Goal: Information Seeking & Learning: Find specific fact

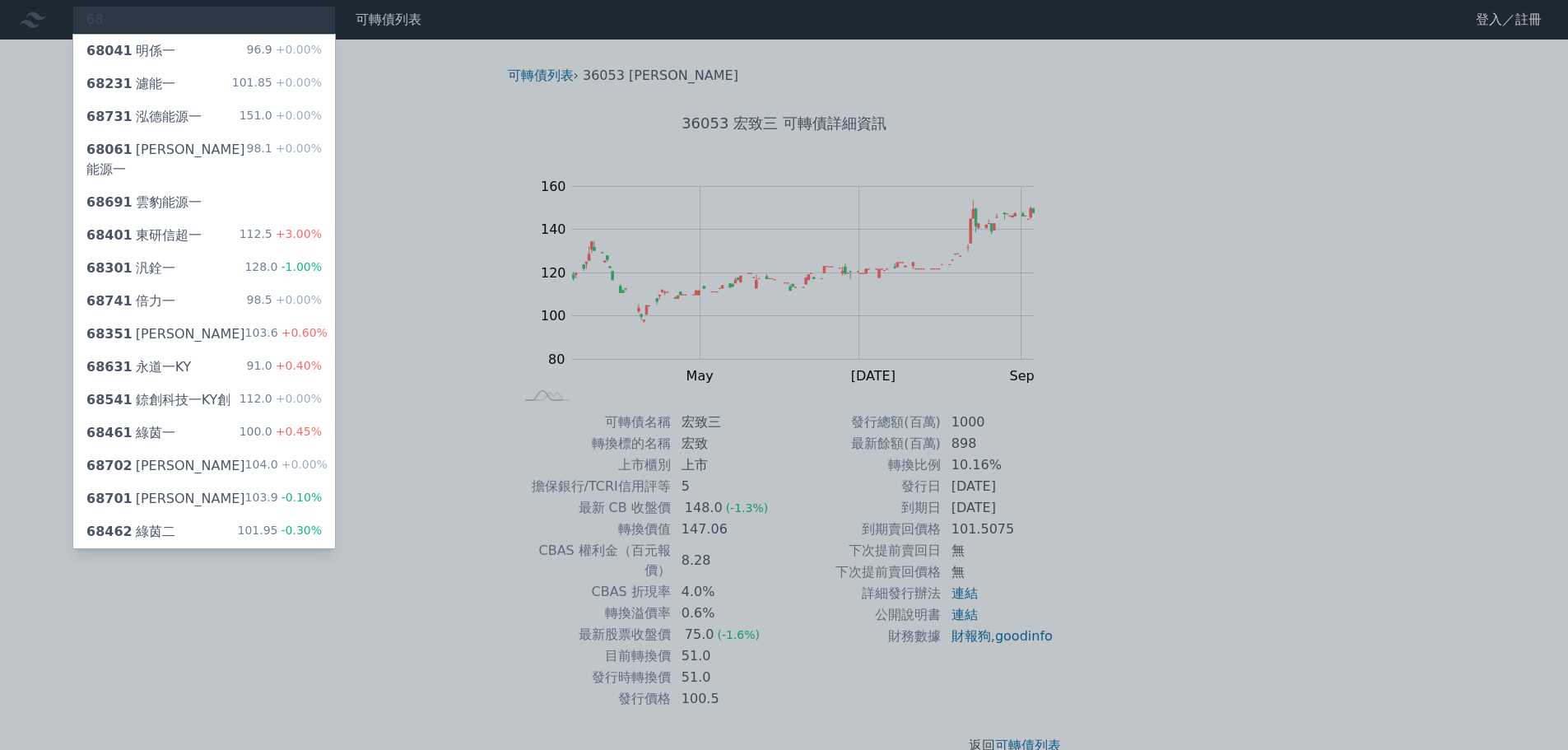
type input "6"
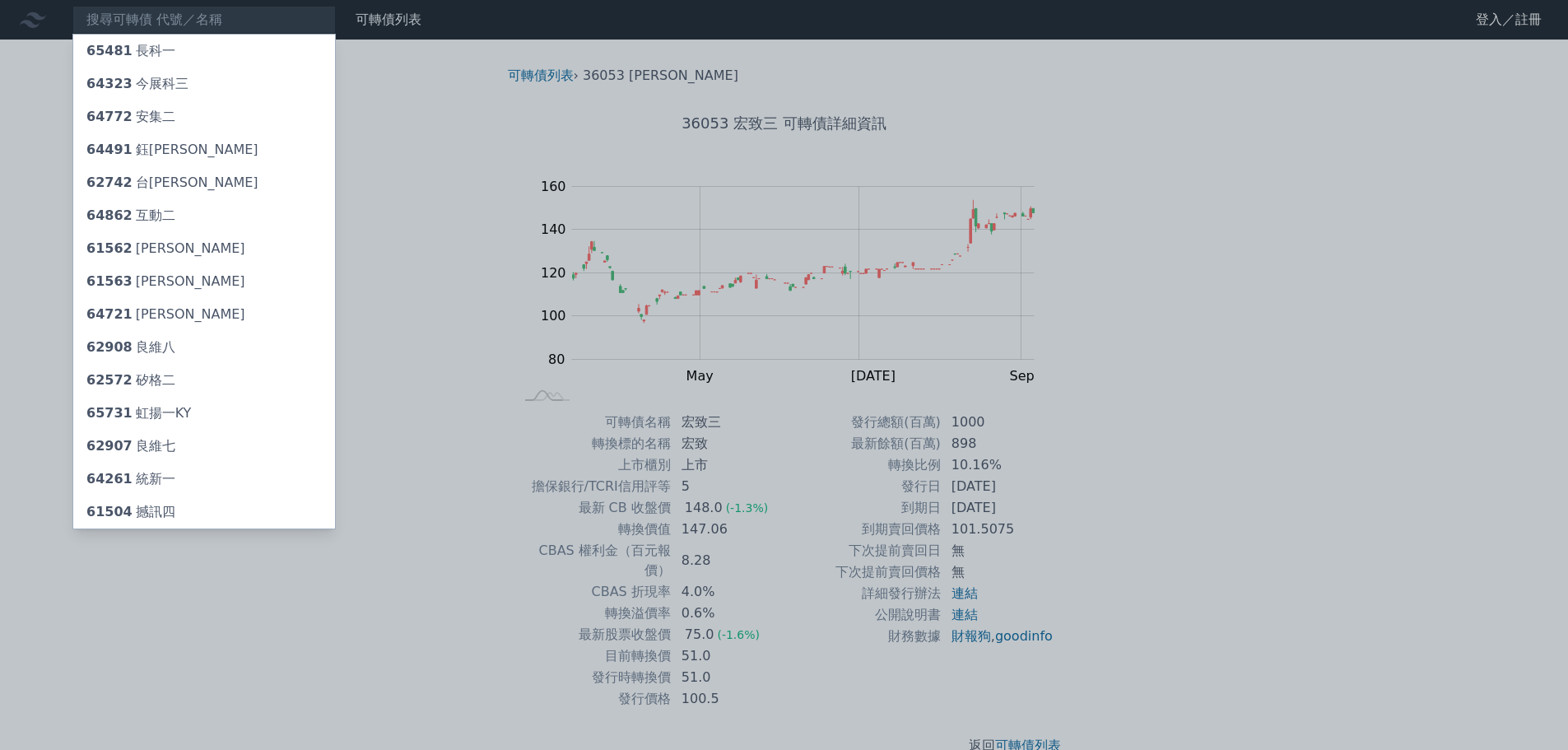
click at [191, 21] on div at bounding box center [784, 375] width 1568 height 750
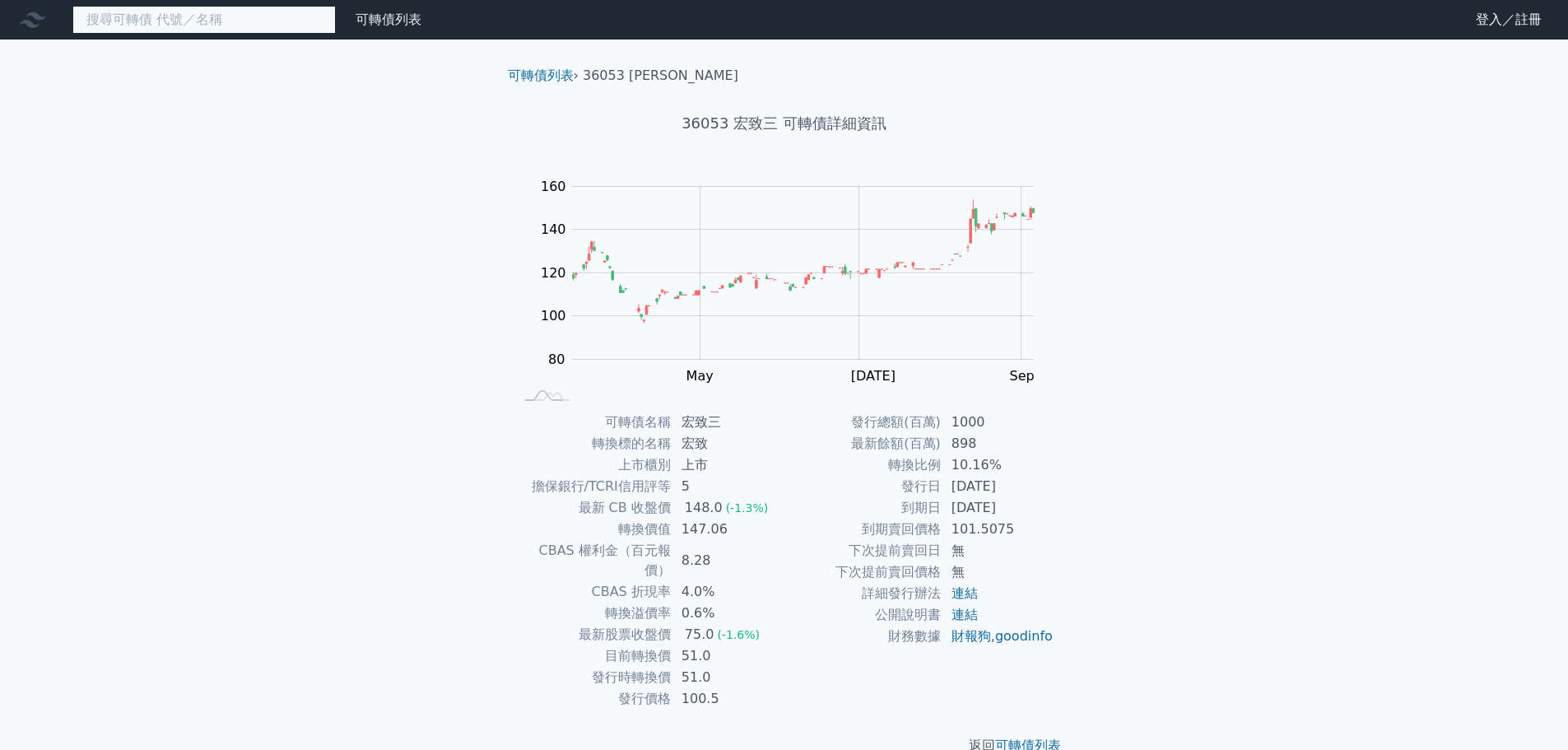
click at [191, 21] on input at bounding box center [204, 19] width 264 height 28
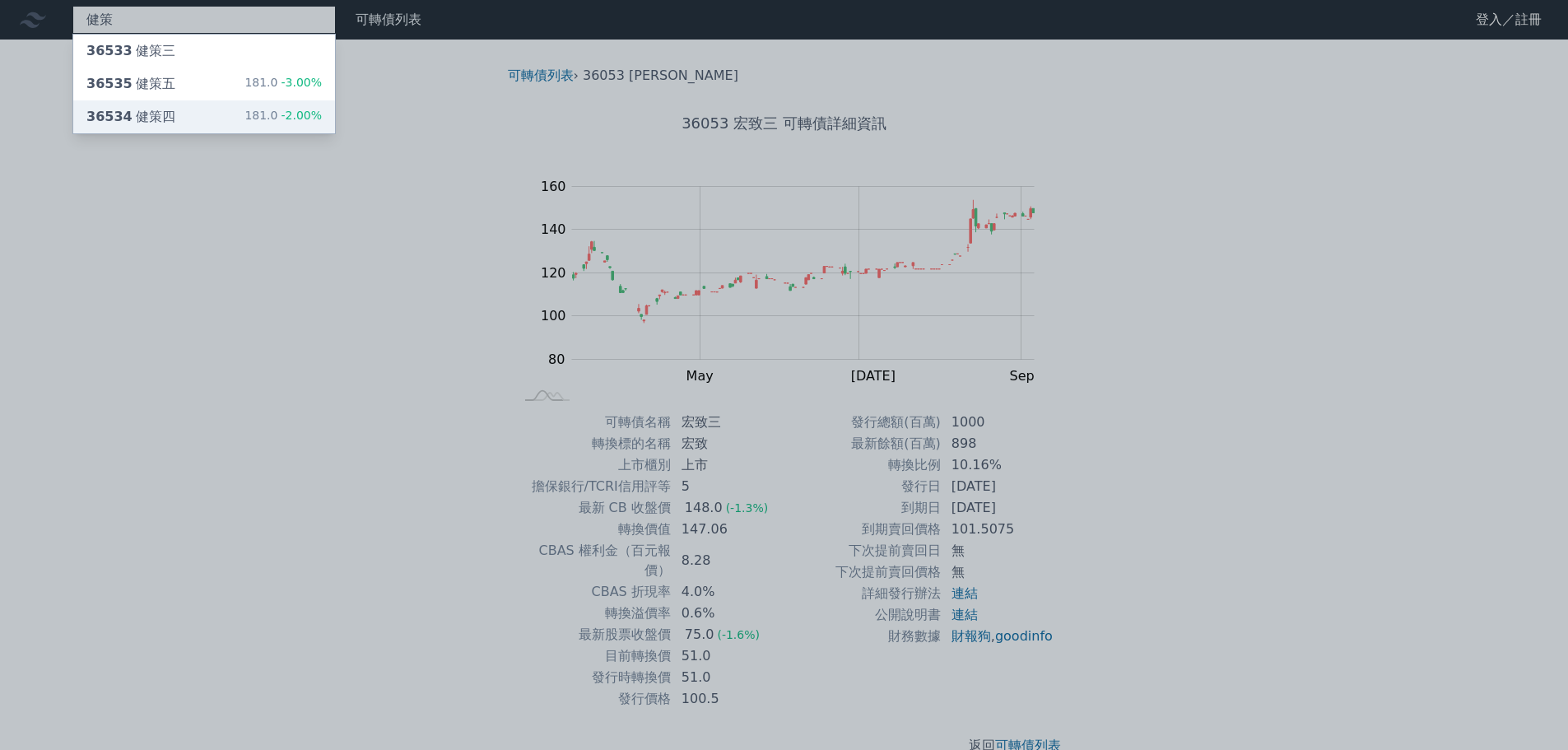
type input "健策"
click at [144, 118] on div "36534 健策四" at bounding box center [131, 117] width 89 height 20
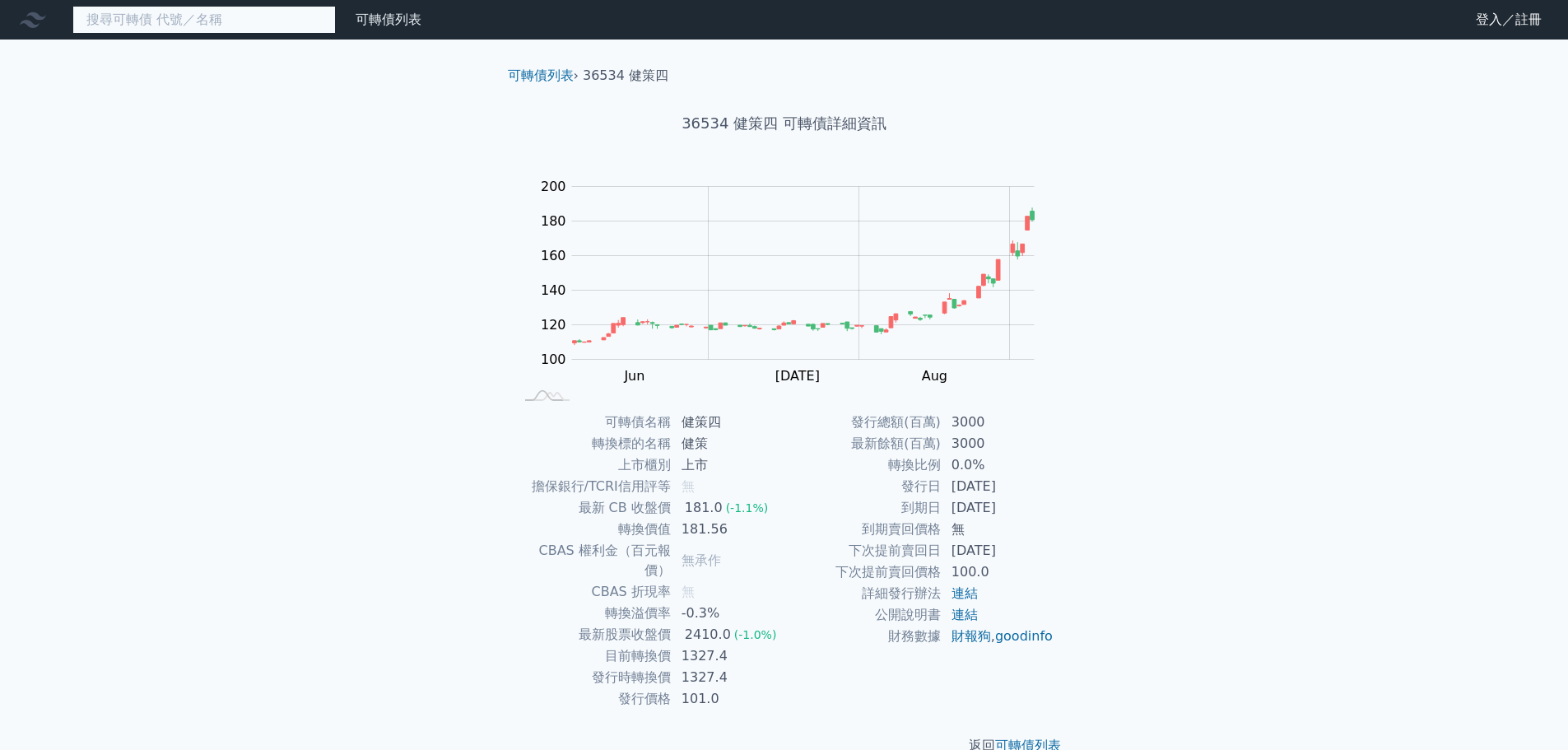
click at [160, 19] on input at bounding box center [204, 19] width 264 height 28
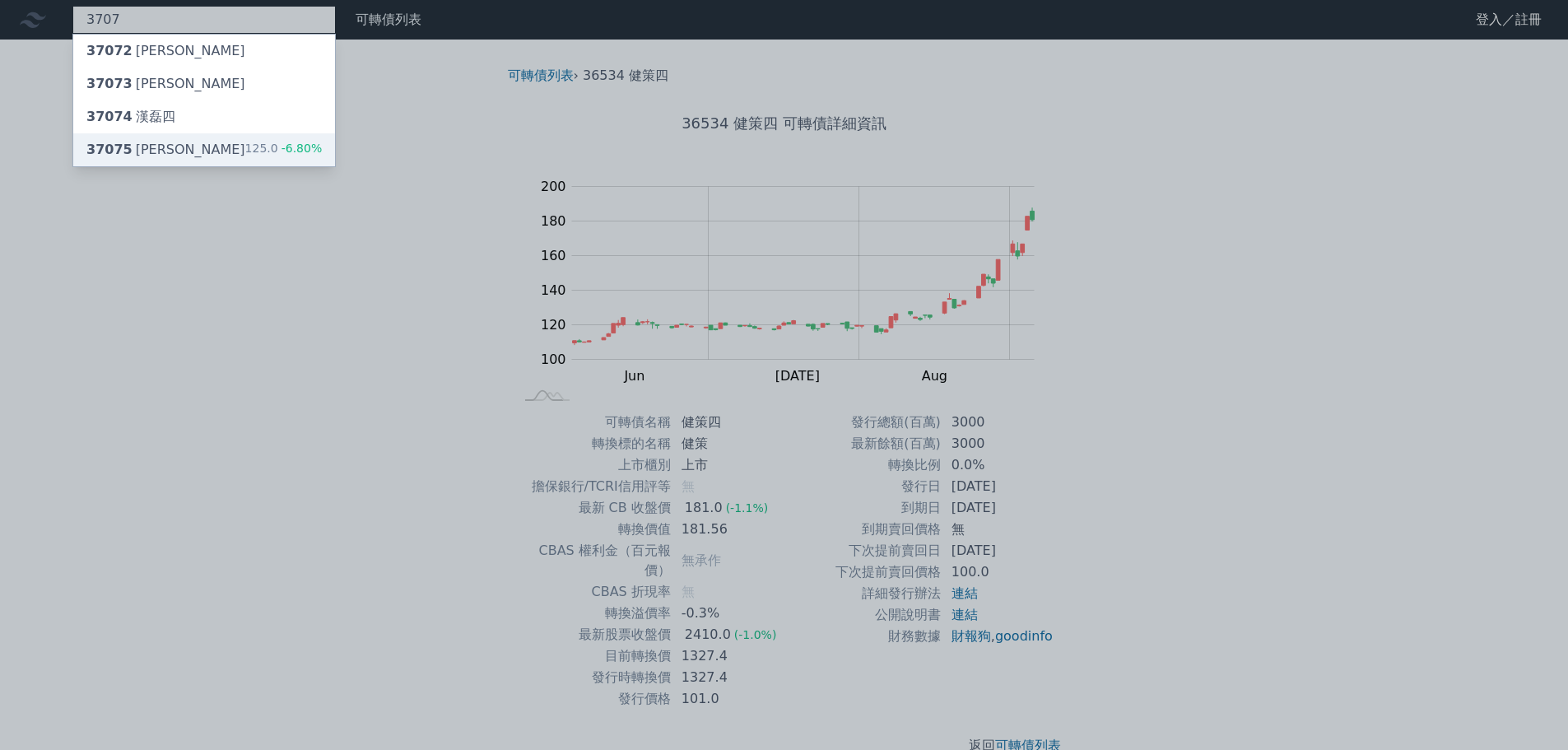
type input "3707"
click at [163, 153] on div "37075 [PERSON_NAME]" at bounding box center [166, 150] width 159 height 20
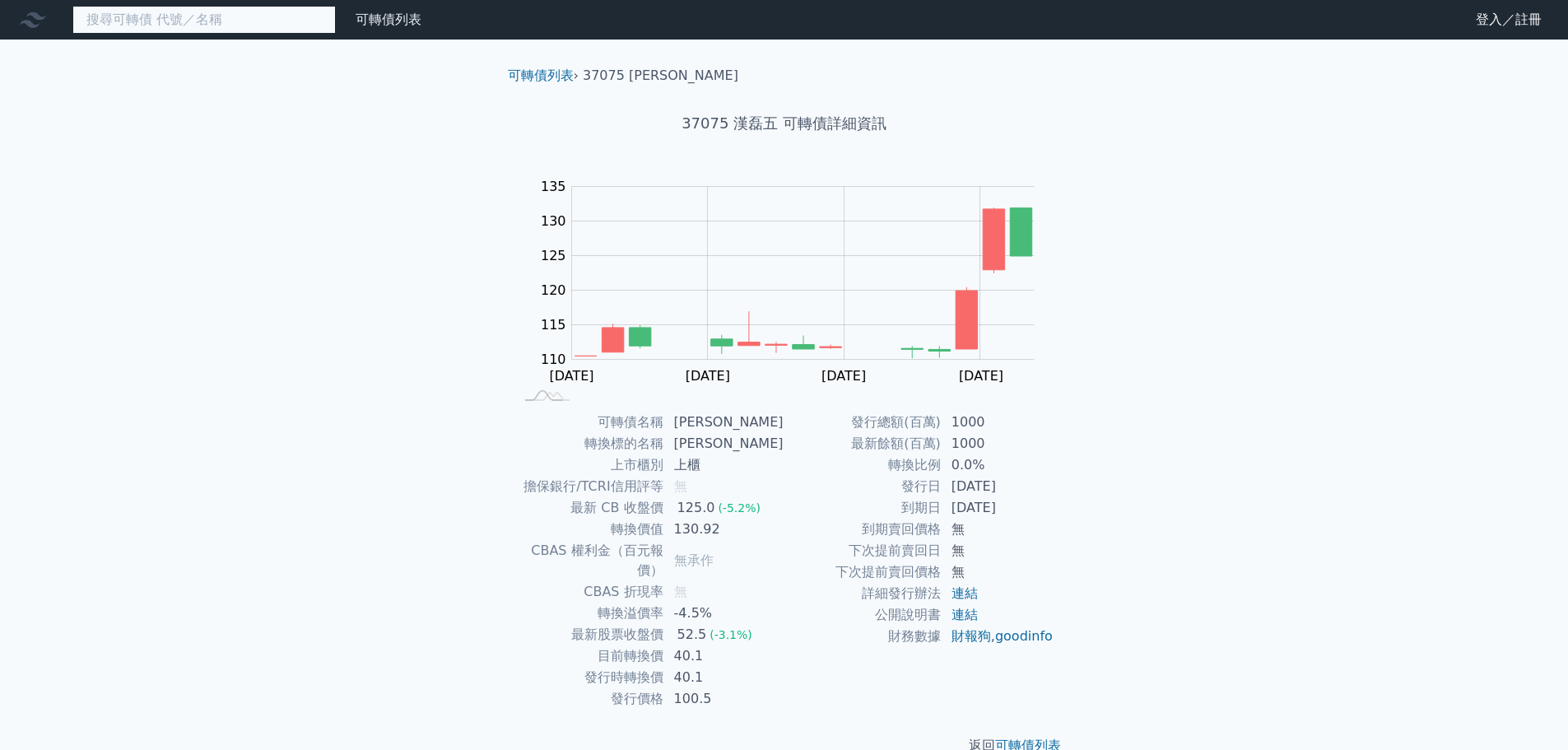
click at [135, 26] on input at bounding box center [204, 19] width 264 height 28
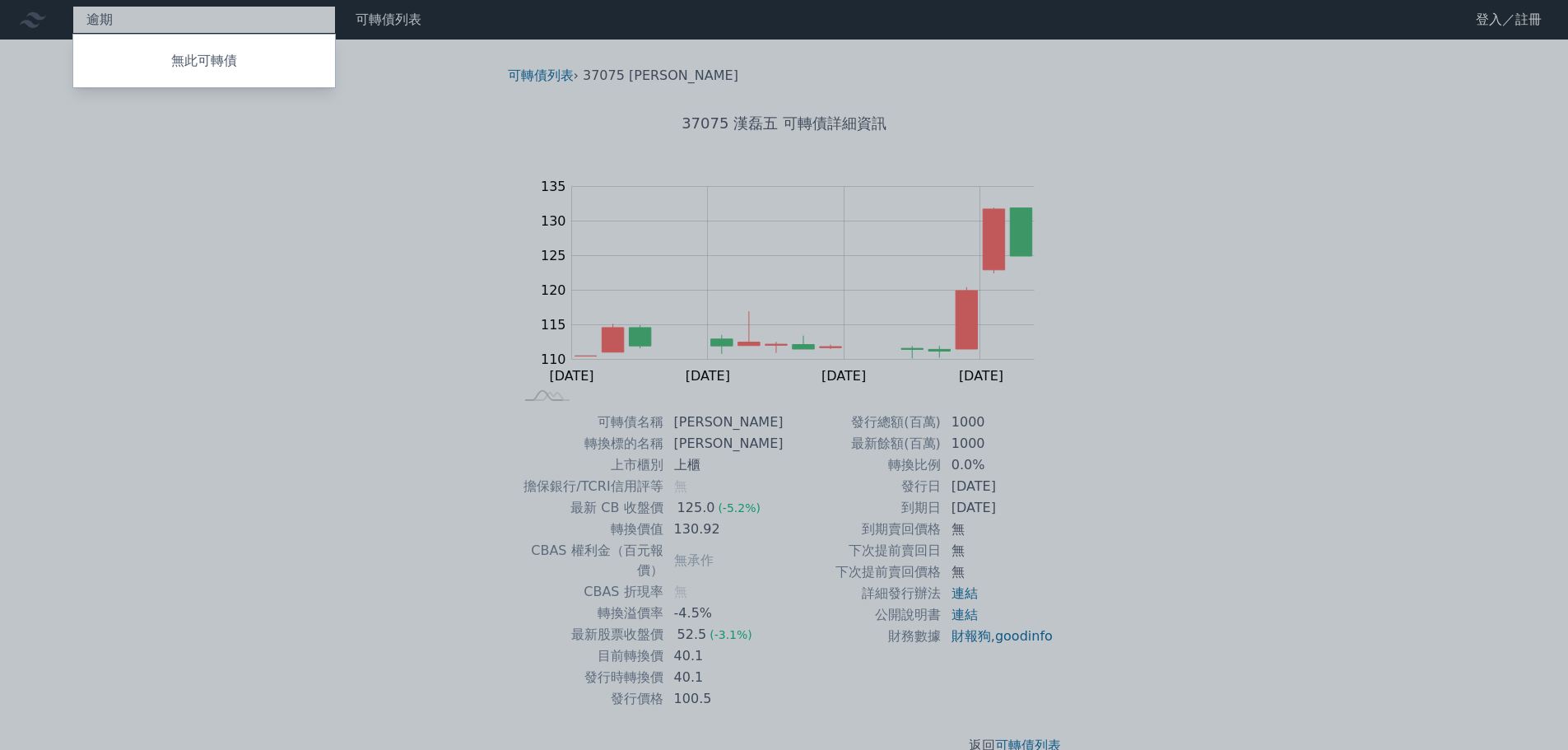
type input "逾"
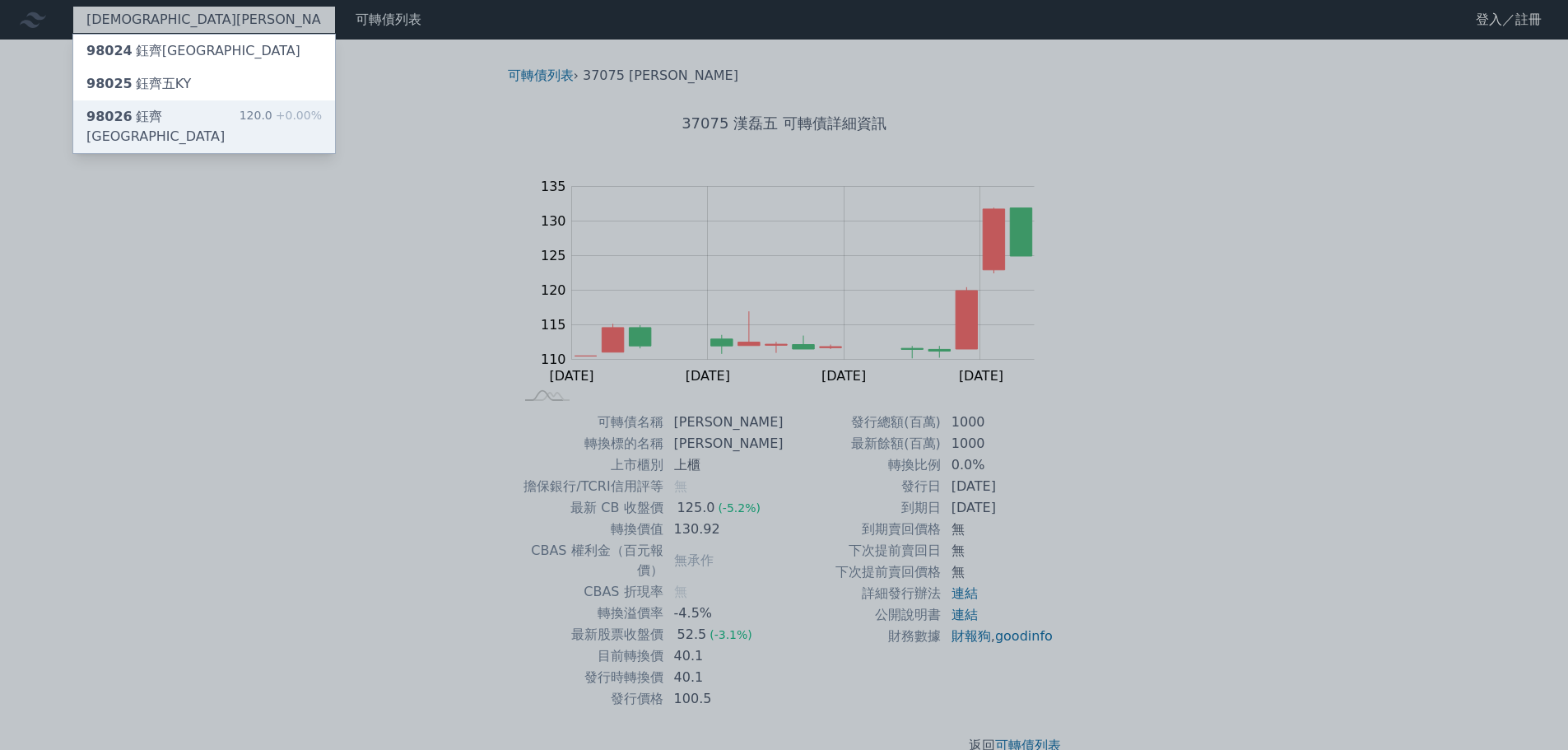
type input "[DEMOGRAPHIC_DATA][PERSON_NAME]"
click at [160, 117] on div "98026 鈺[GEOGRAPHIC_DATA]" at bounding box center [163, 127] width 153 height 40
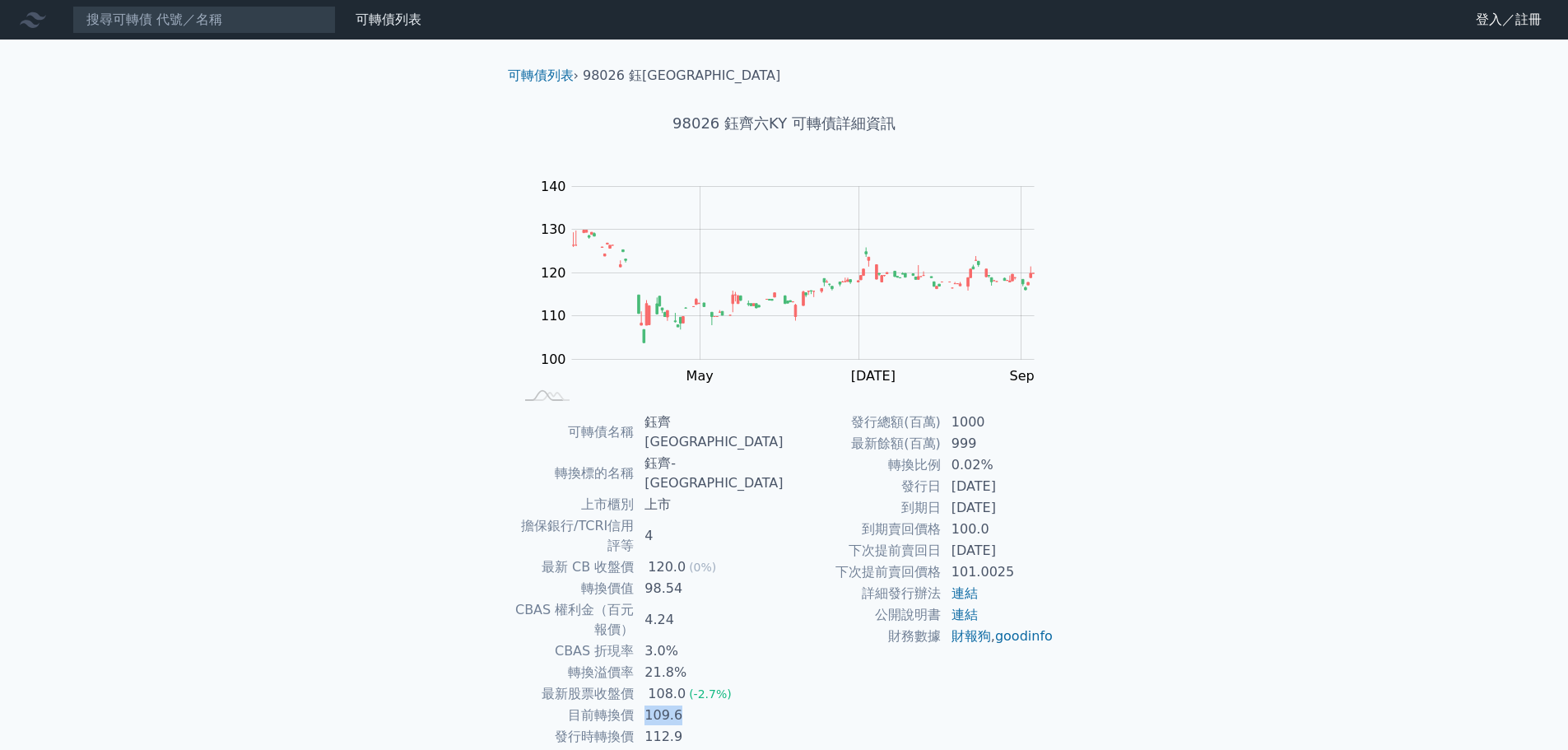
drag, startPoint x: 722, startPoint y: 634, endPoint x: 678, endPoint y: 634, distance: 44.0
click at [678, 705] on td "109.6" at bounding box center [708, 716] width 149 height 22
click at [166, 19] on input at bounding box center [204, 19] width 264 height 28
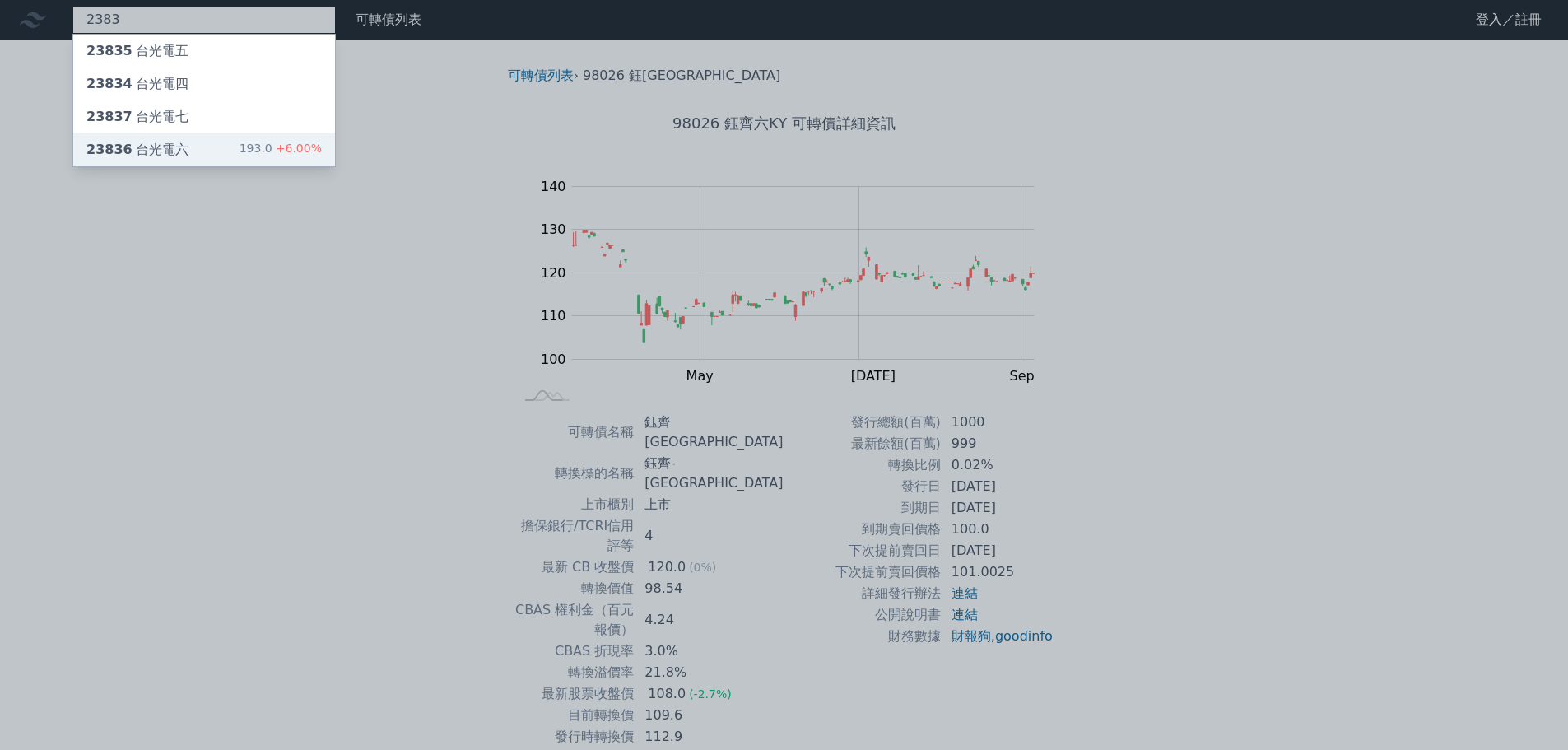
type input "2383"
click at [162, 146] on div "23836 台光電六" at bounding box center [137, 150] width 102 height 20
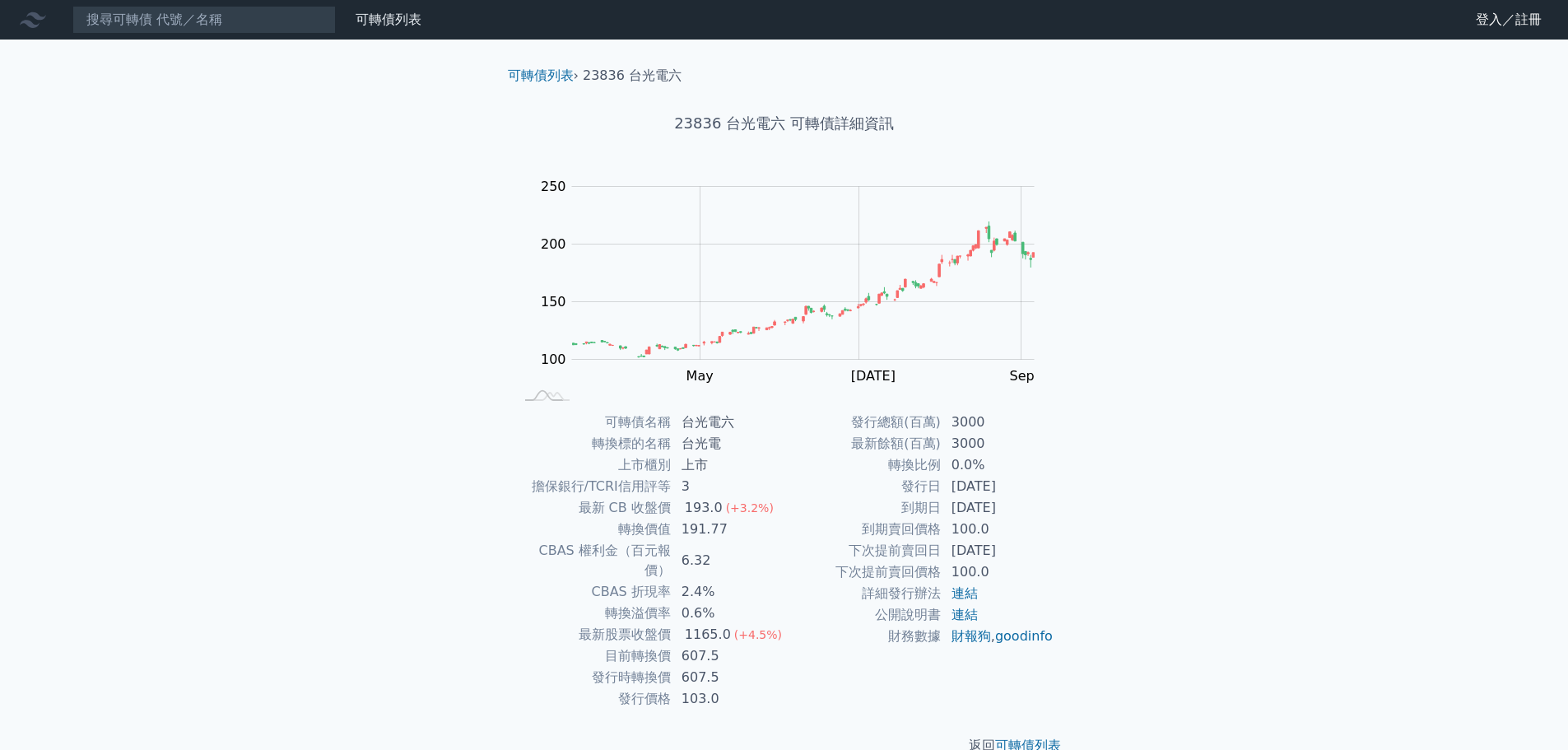
click at [311, 365] on div "可轉債列表 財務數據 可轉債列表 財務數據 登入／註冊 登入／註冊 可轉債列表 › 23836 台光電六 23836 台光電六 可轉債詳細資訊 Zoom Ou…" at bounding box center [784, 390] width 1568 height 782
click at [169, 14] on input at bounding box center [204, 19] width 264 height 28
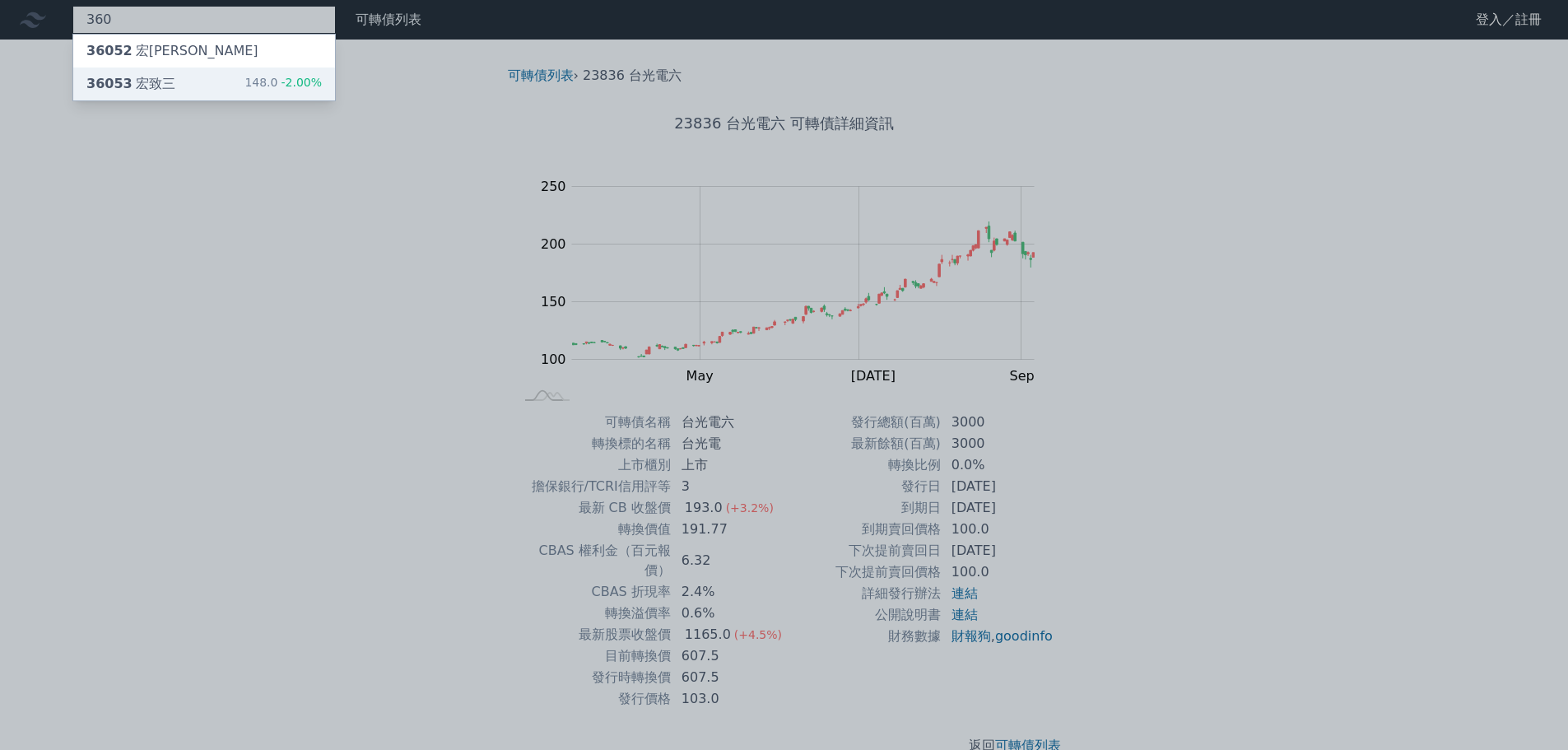
type input "360"
click at [162, 82] on div "36053 [PERSON_NAME]" at bounding box center [131, 84] width 89 height 20
